Goal: Transaction & Acquisition: Purchase product/service

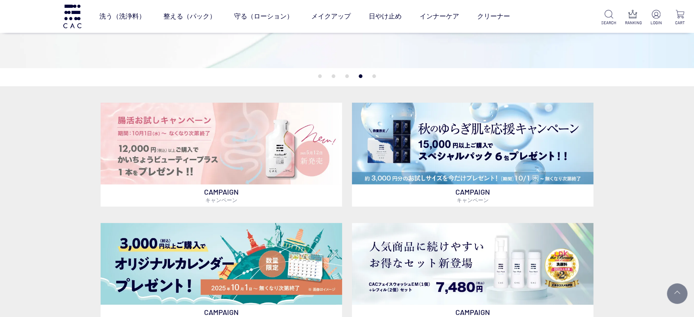
scroll to position [274, 0]
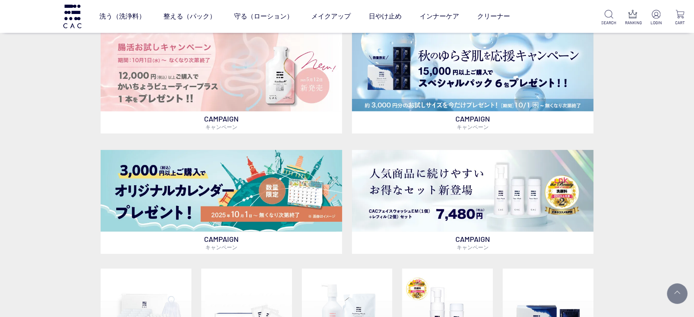
click at [0, 242] on div "CAMPAIGN キャンペーン CAMPAIGN キャンペーン CAMPAIGN キャンペーン CAMPAIGN キャンペーン TRIAL ITEM はじめて…" at bounding box center [347, 282] width 694 height 539
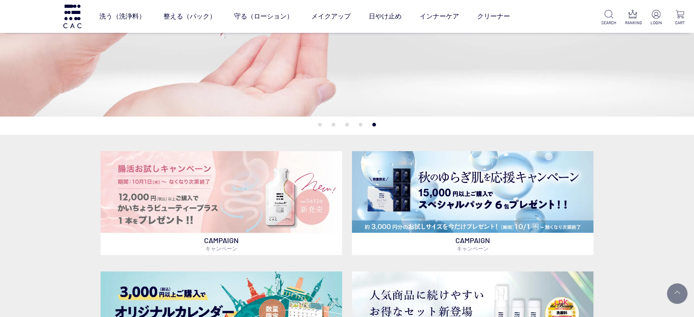
scroll to position [137, 0]
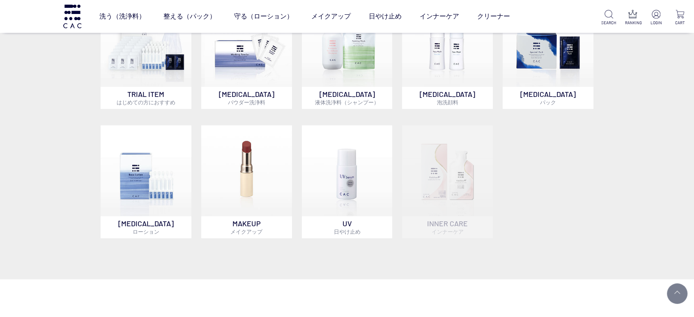
scroll to position [502, 0]
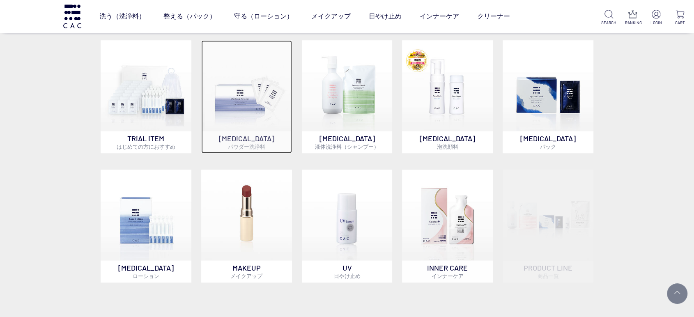
click at [249, 119] on img at bounding box center [246, 85] width 91 height 91
